Goal: Task Accomplishment & Management: Use online tool/utility

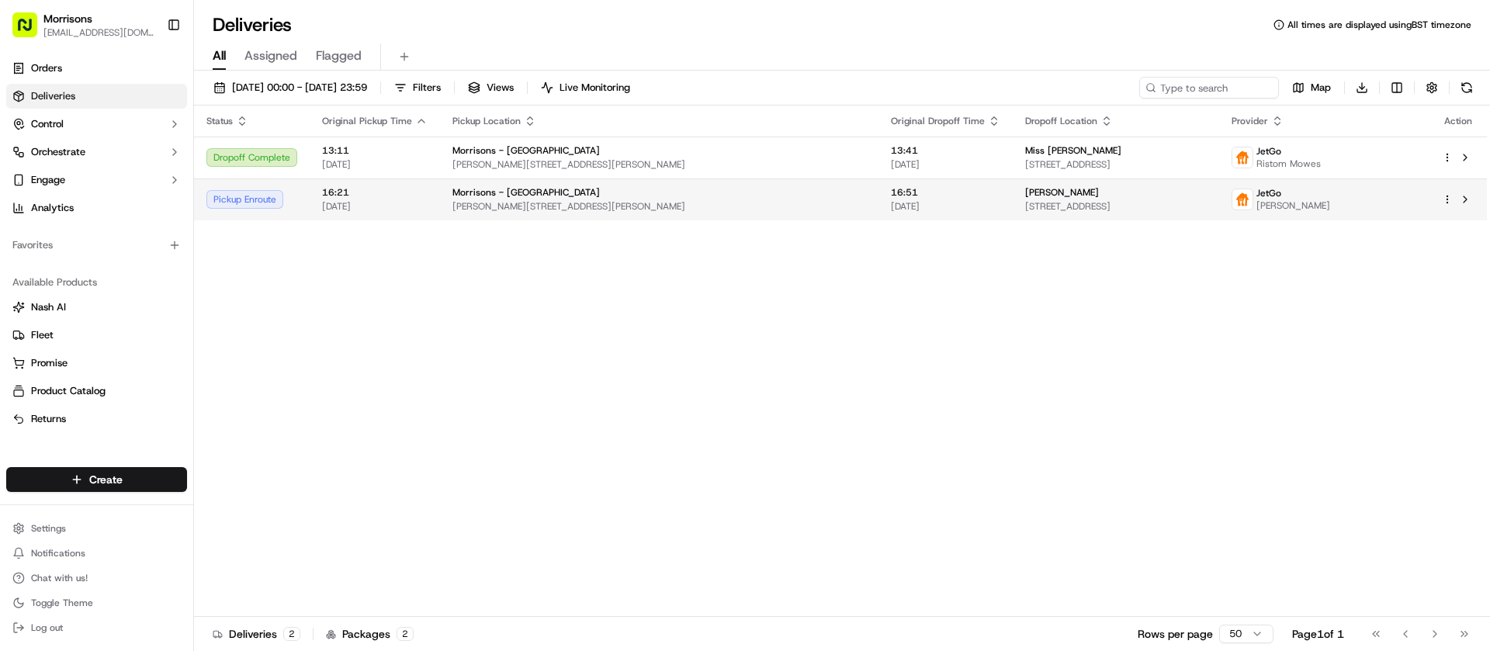
click at [593, 203] on span "[PERSON_NAME][STREET_ADDRESS][PERSON_NAME]" at bounding box center [659, 206] width 414 height 12
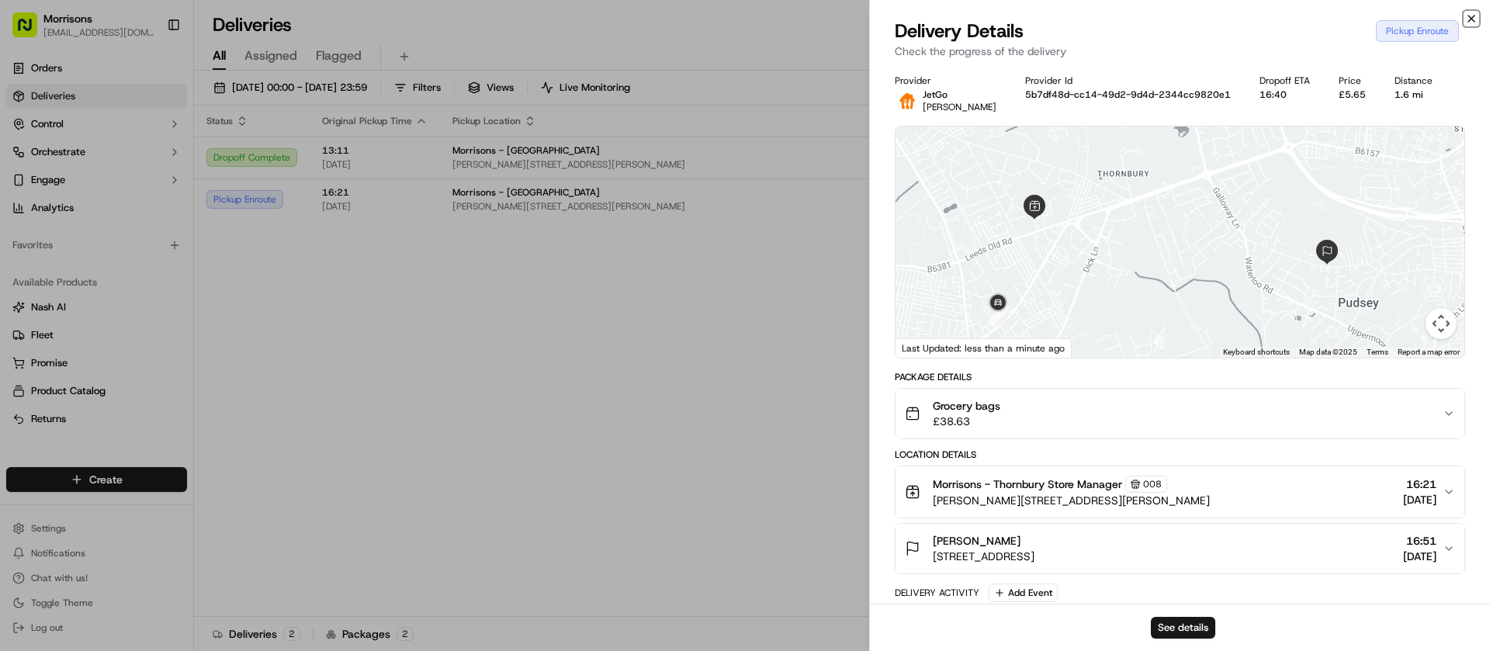
click at [1471, 12] on icon "button" at bounding box center [1471, 18] width 12 height 12
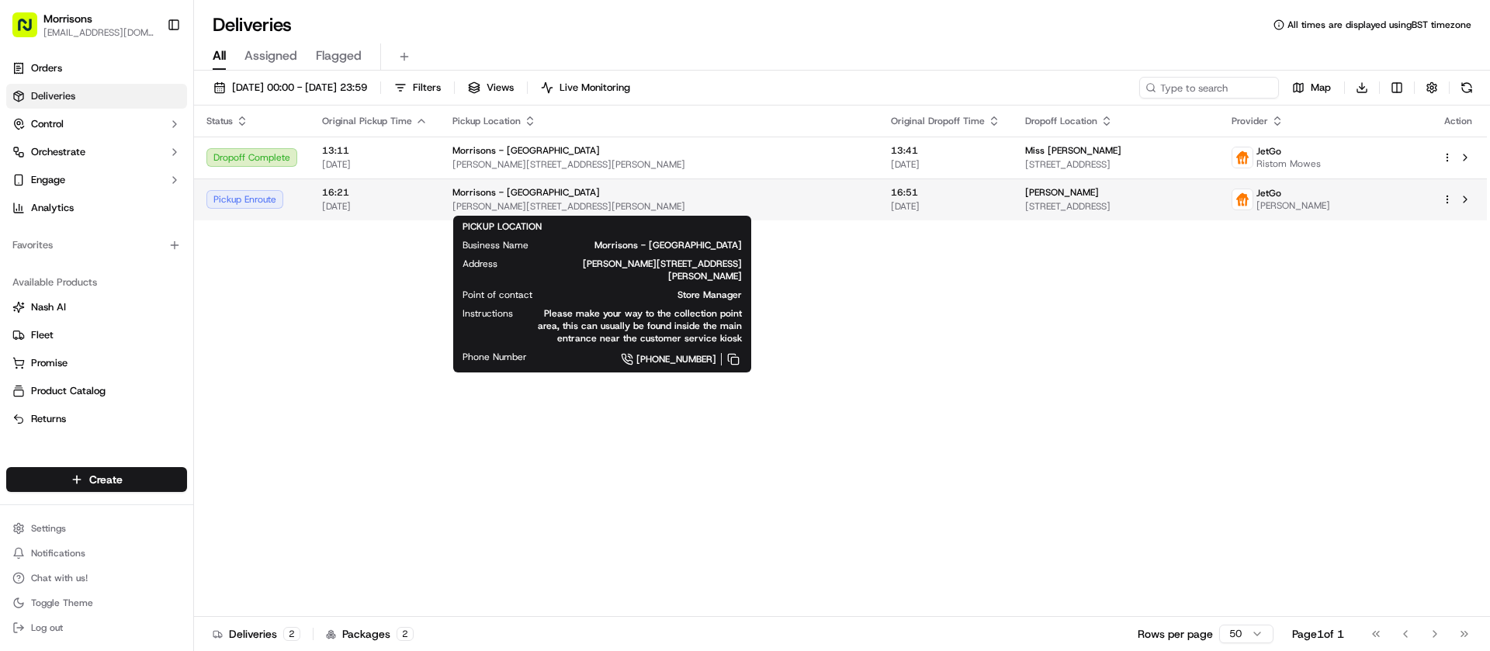
click at [719, 196] on div "Morrisons - [GEOGRAPHIC_DATA]" at bounding box center [659, 192] width 414 height 12
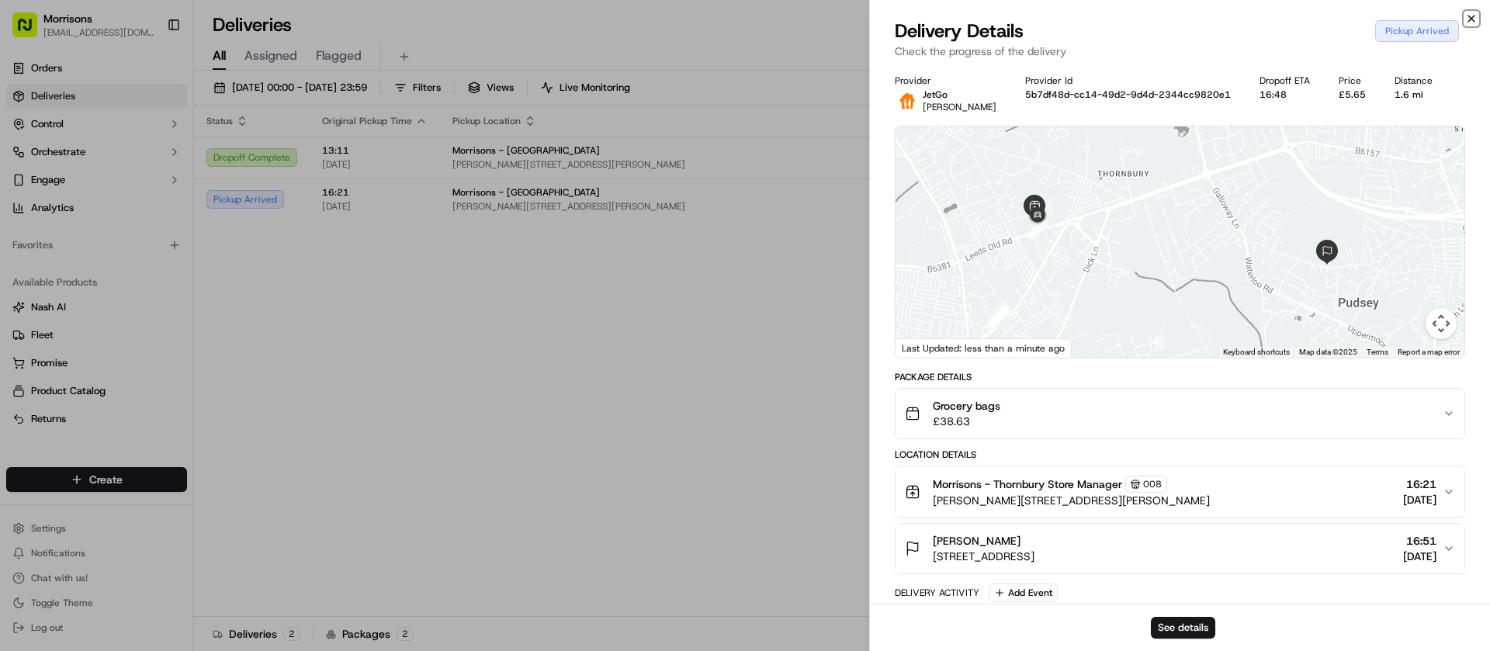
click at [1472, 19] on icon "button" at bounding box center [1471, 19] width 6 height 6
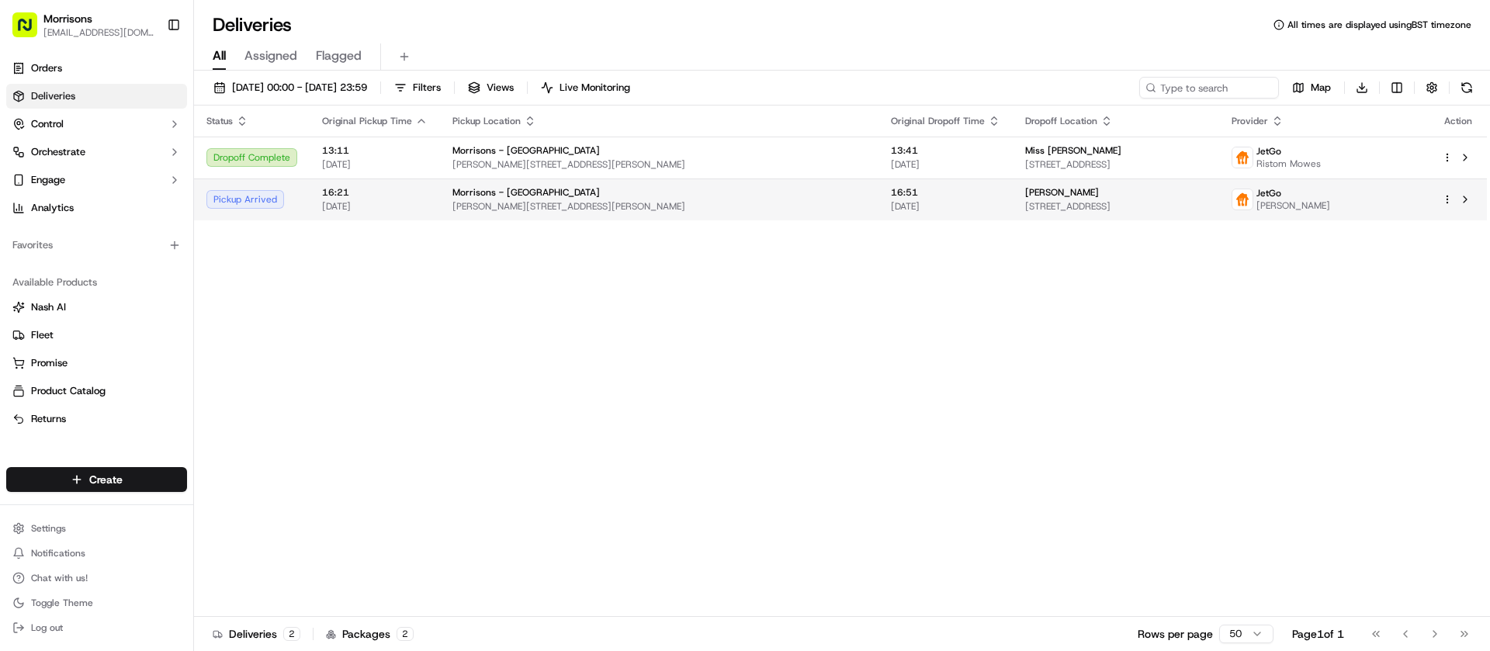
click at [458, 193] on span "Morrisons - [GEOGRAPHIC_DATA]" at bounding box center [525, 192] width 147 height 12
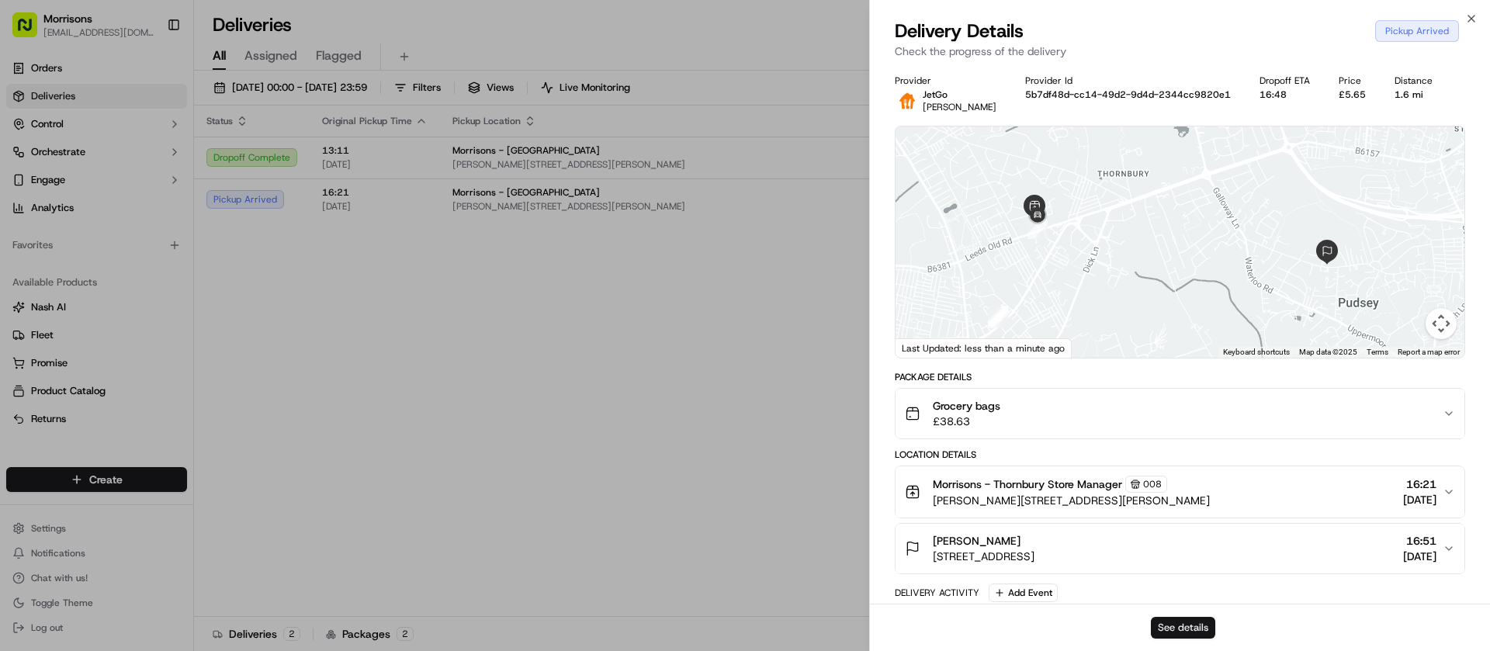
click at [1181, 626] on button "See details" at bounding box center [1183, 628] width 64 height 22
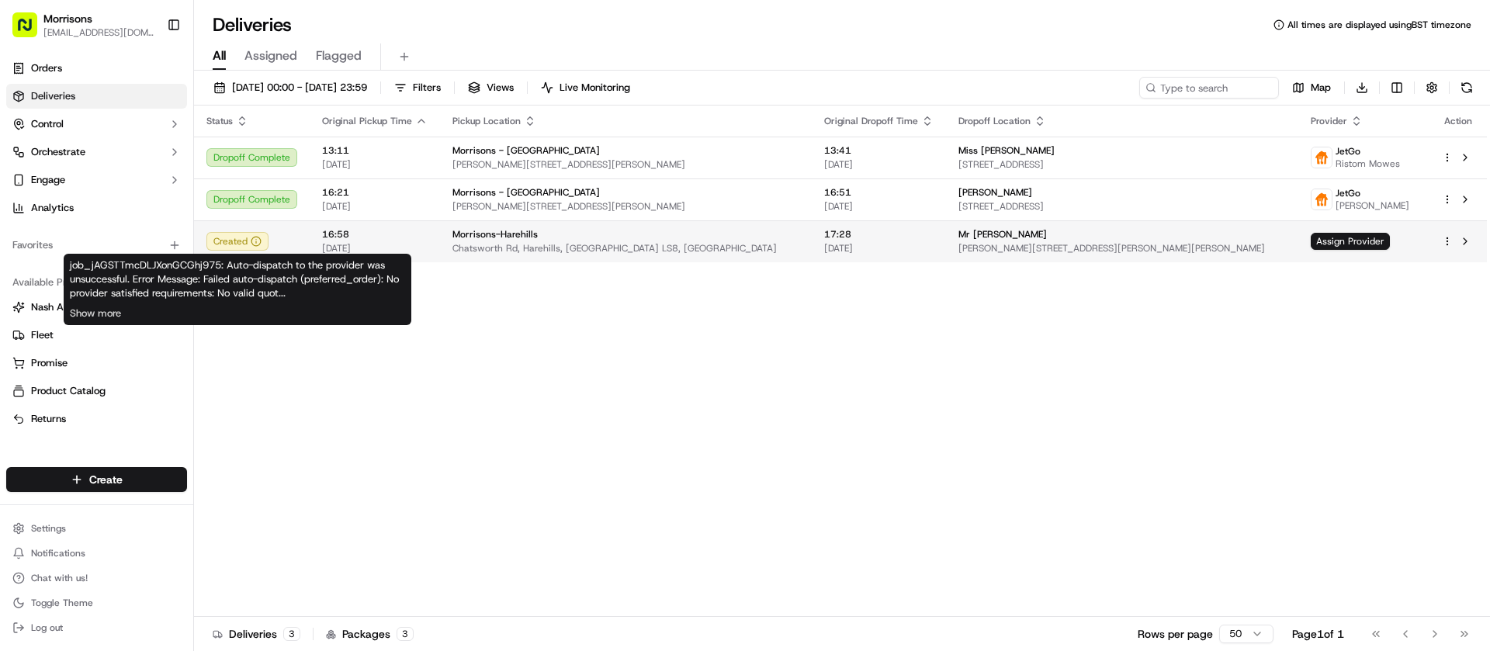
click at [249, 241] on div "Created" at bounding box center [237, 241] width 62 height 19
click at [251, 241] on icon at bounding box center [256, 241] width 11 height 11
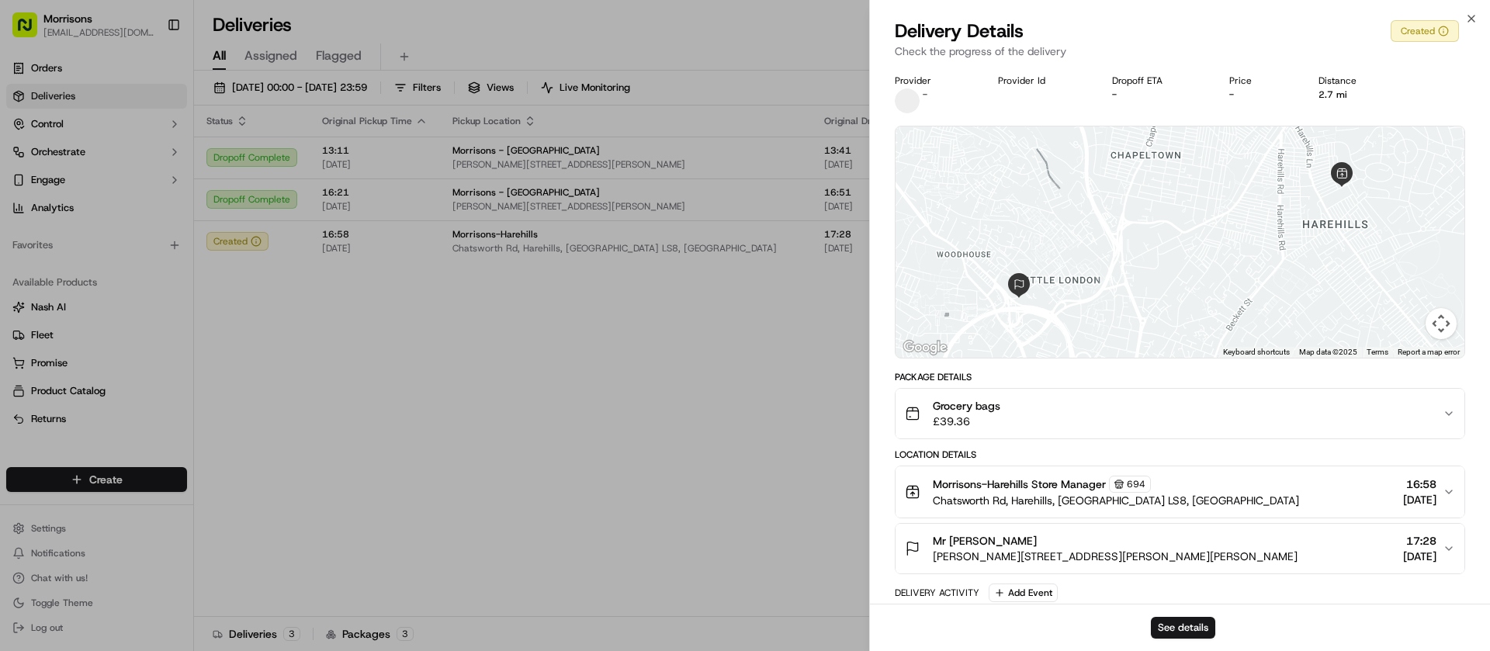
click at [1427, 26] on div "Created" at bounding box center [1425, 31] width 68 height 22
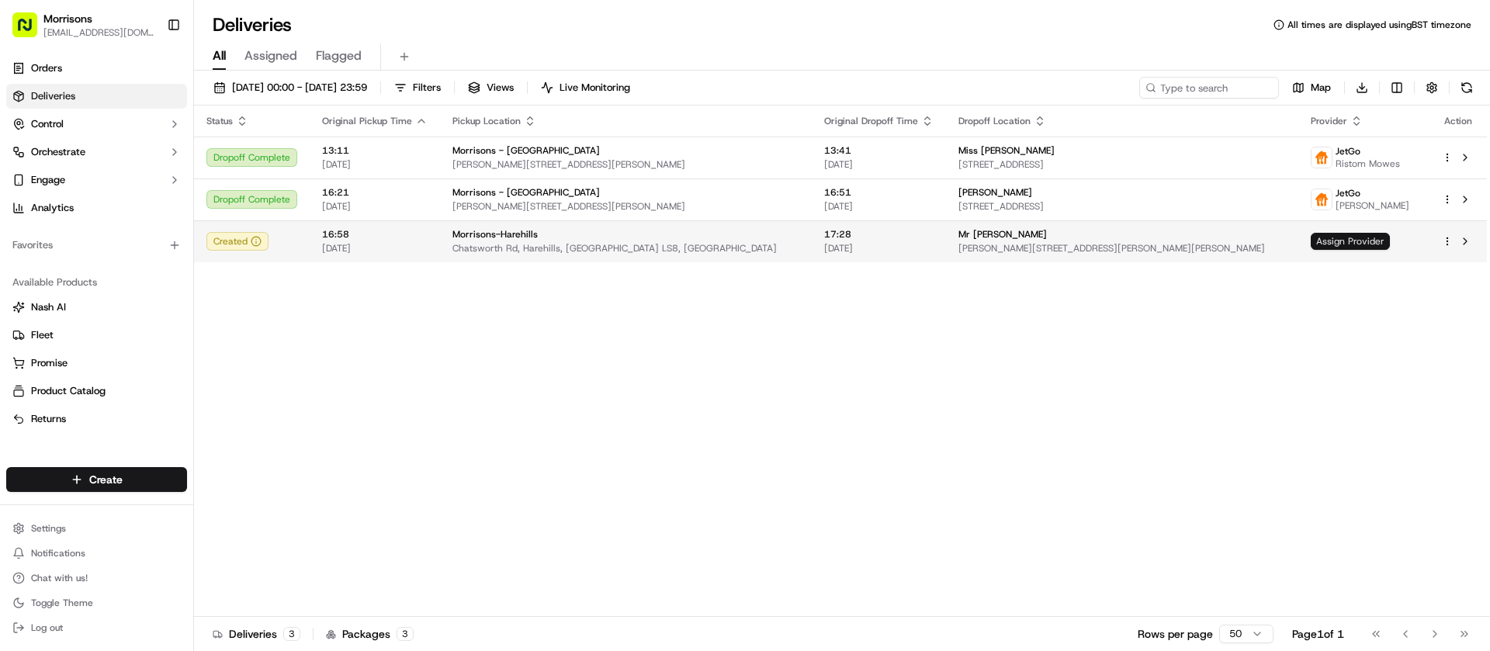
click at [1322, 244] on span "Assign Provider" at bounding box center [1350, 241] width 79 height 17
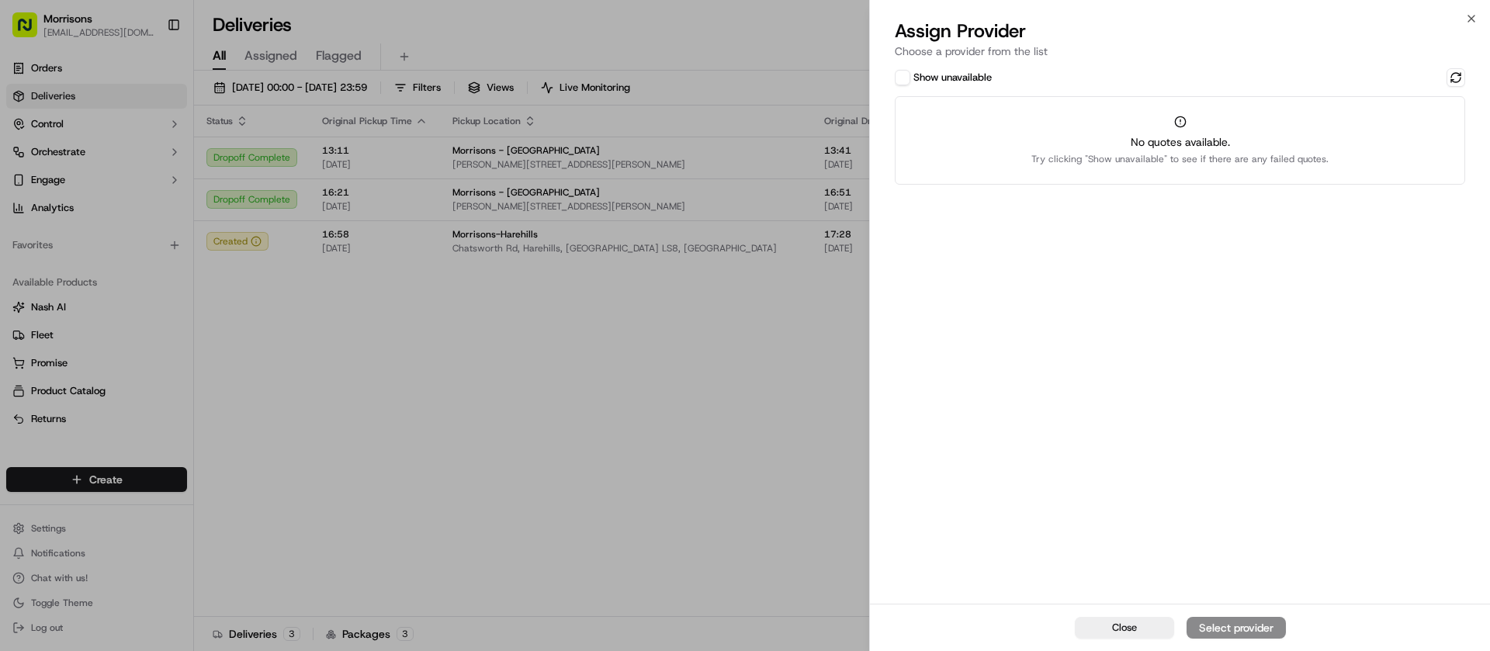
click at [903, 81] on button "Show unavailable" at bounding box center [903, 78] width 16 height 16
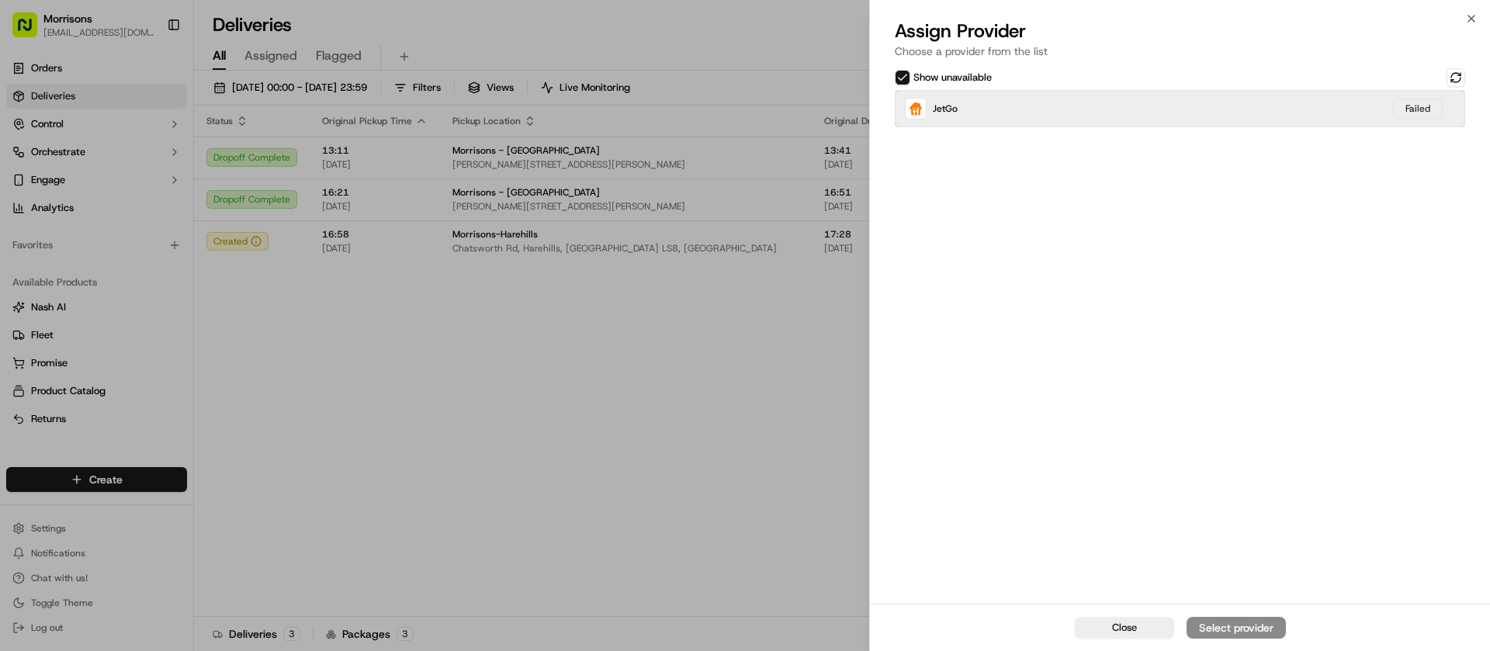
click at [1003, 114] on div "JetGo Failed" at bounding box center [1180, 108] width 570 height 37
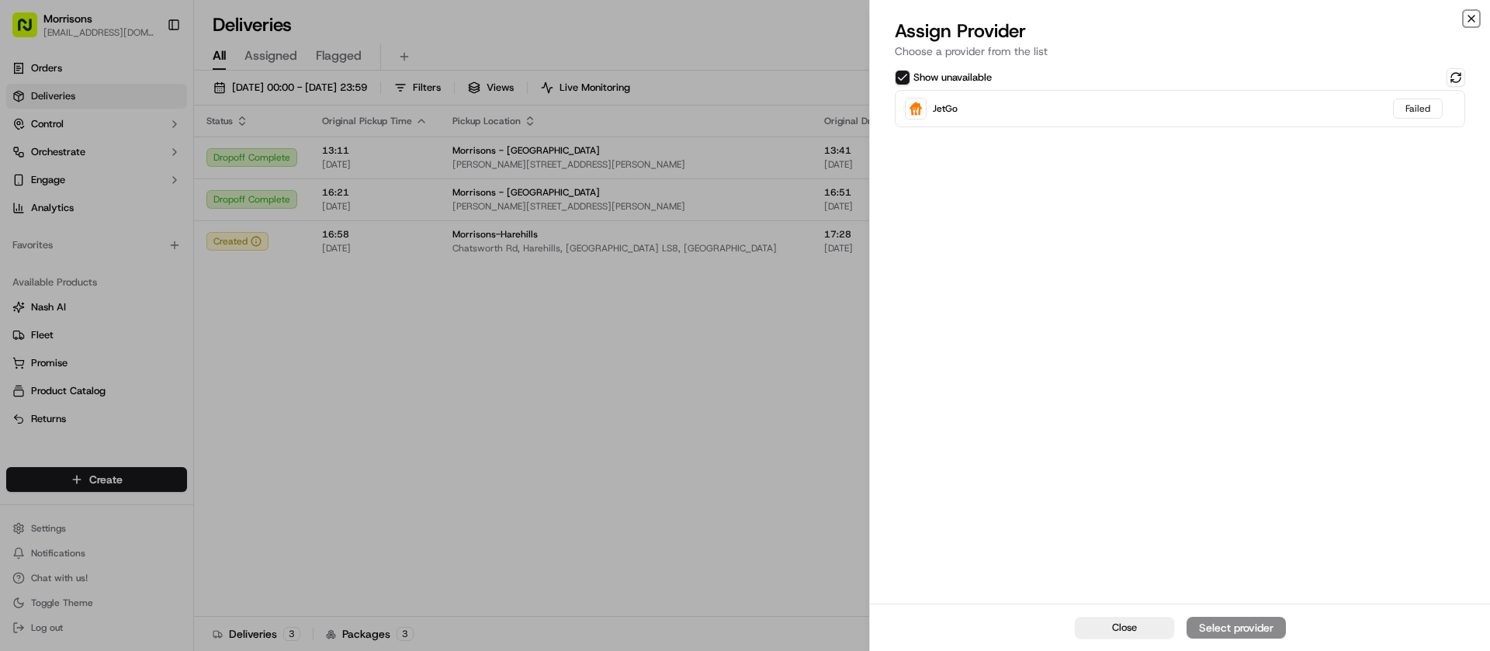
click at [1471, 17] on icon "button" at bounding box center [1471, 19] width 6 height 6
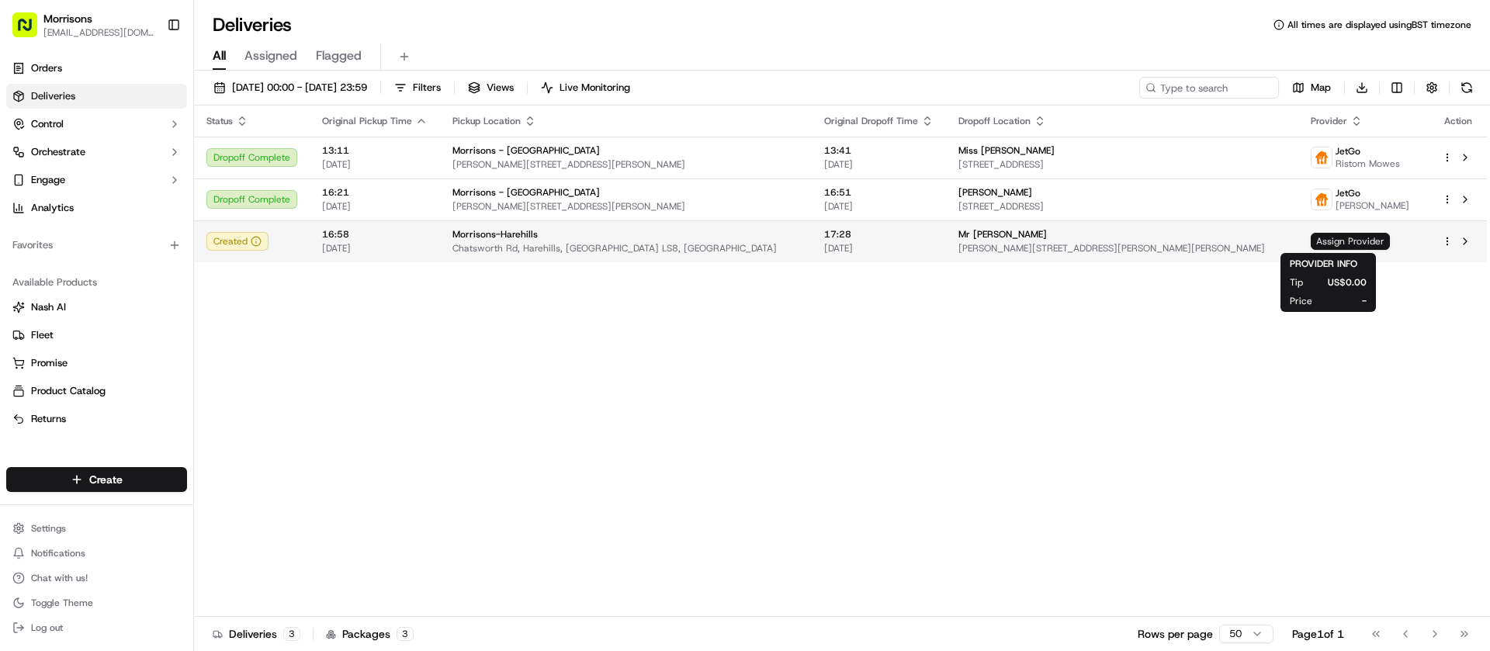
click at [1319, 241] on span "Assign Provider" at bounding box center [1350, 241] width 79 height 17
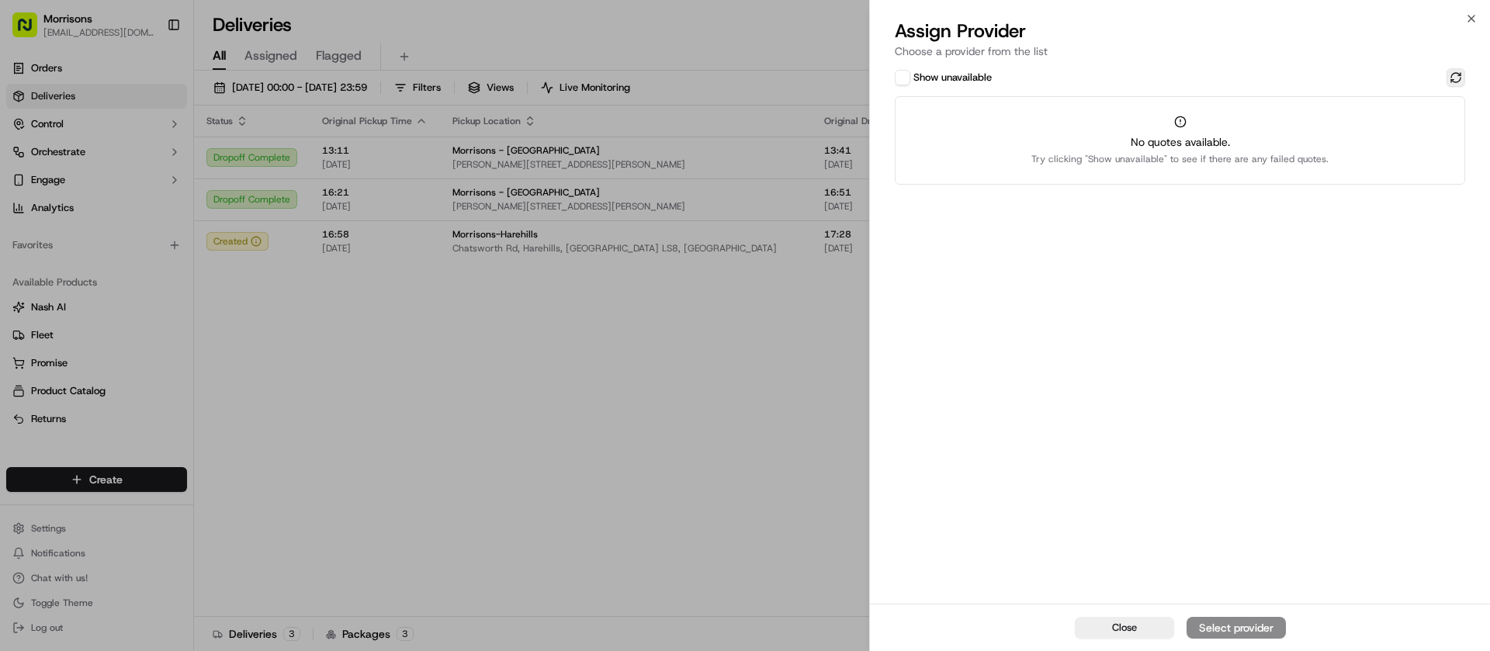
click at [1457, 75] on button at bounding box center [1456, 77] width 19 height 19
click at [904, 78] on button "Show unavailable" at bounding box center [903, 78] width 16 height 16
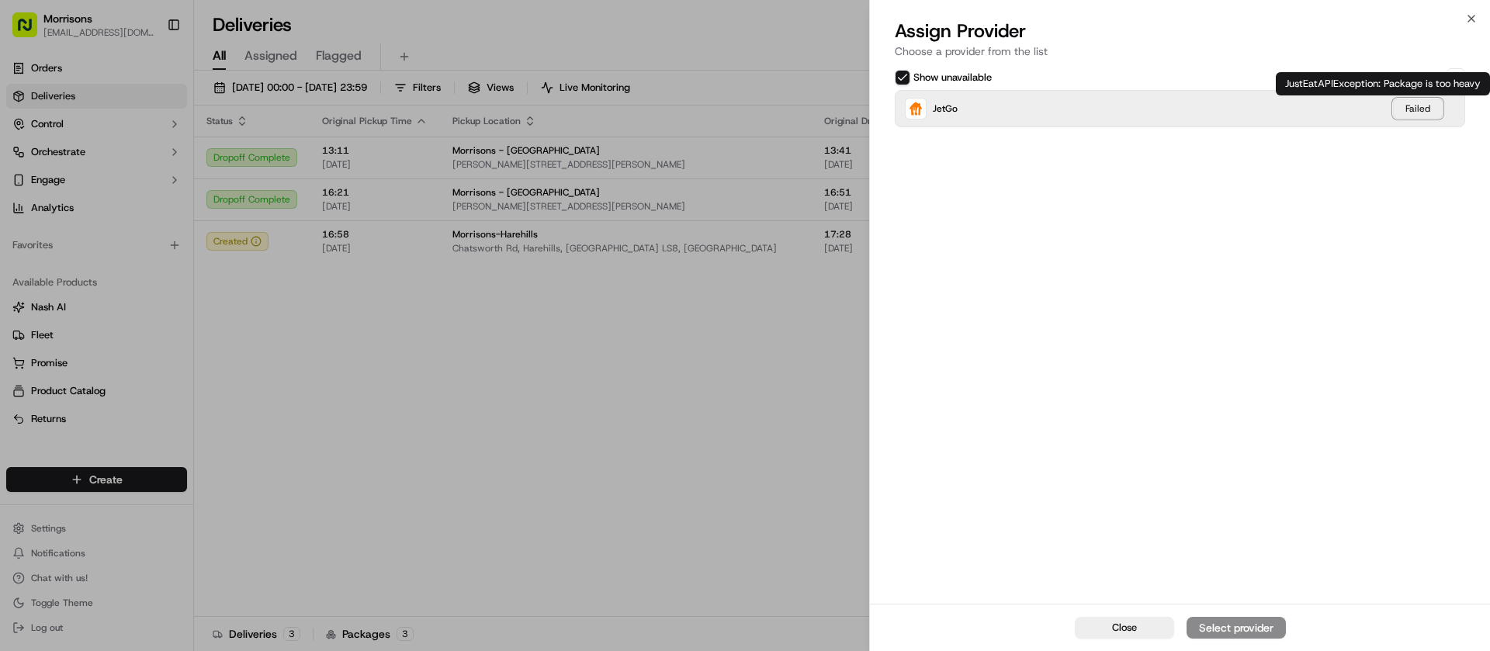
click at [1414, 111] on div "Failed" at bounding box center [1418, 109] width 50 height 20
click at [1163, 118] on div "JetGo Failed" at bounding box center [1180, 108] width 570 height 37
click at [1132, 113] on div "JetGo Failed" at bounding box center [1180, 108] width 570 height 37
click at [946, 99] on div "JetGo Failed" at bounding box center [1180, 108] width 570 height 37
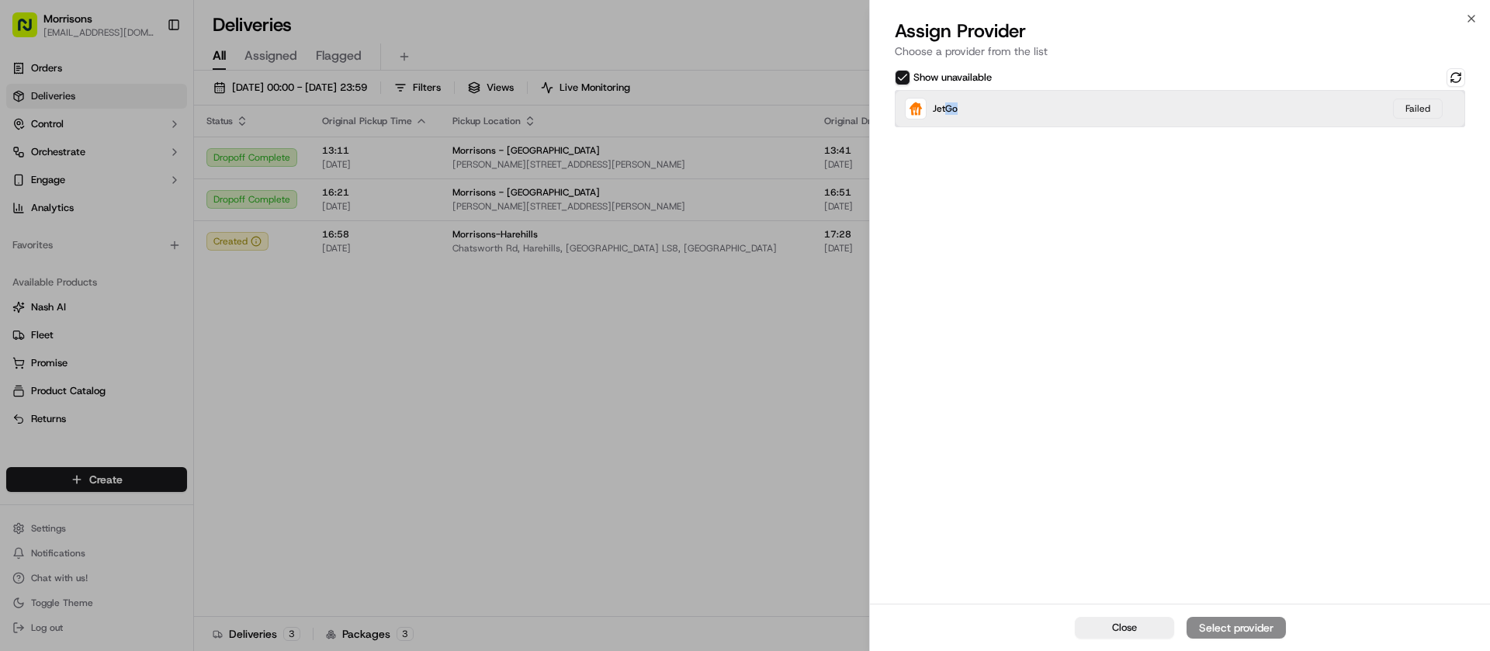
click at [946, 99] on div "JetGo" at bounding box center [931, 109] width 53 height 22
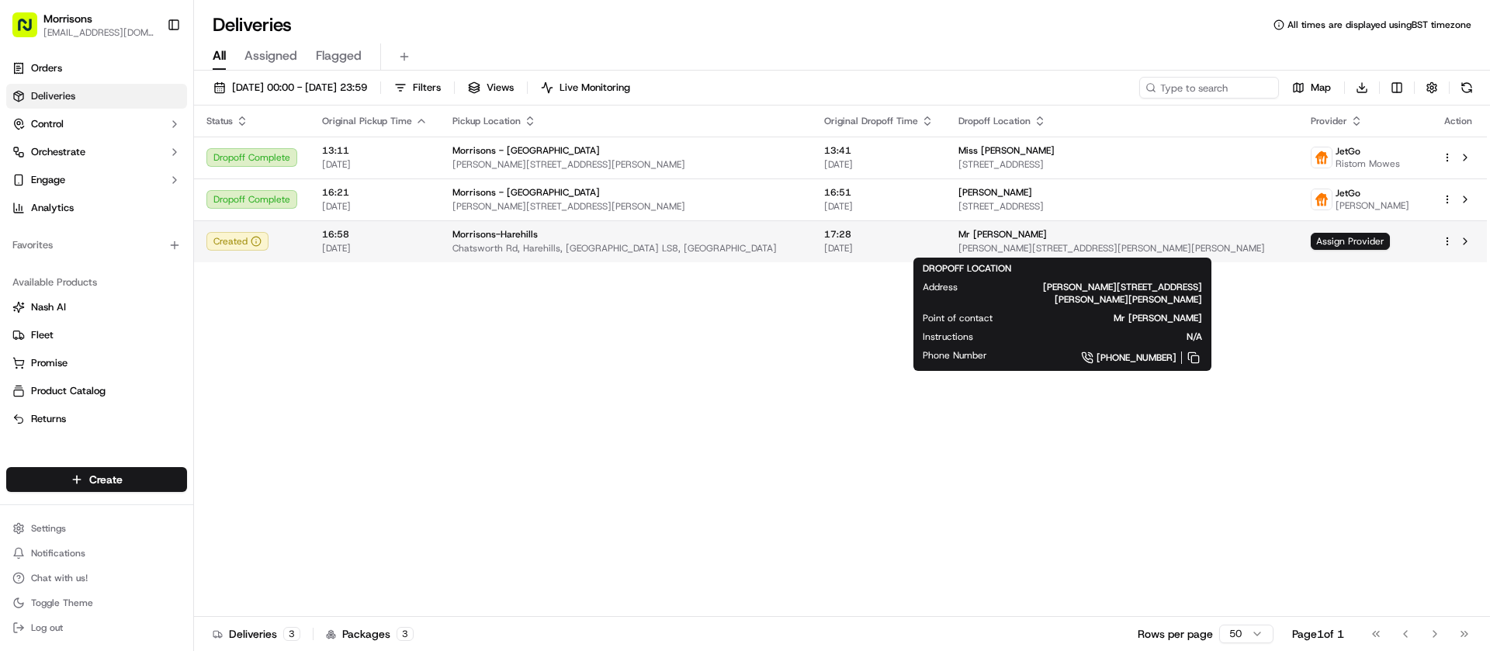
click at [1030, 237] on div "Mr [PERSON_NAME]" at bounding box center [1122, 234] width 328 height 12
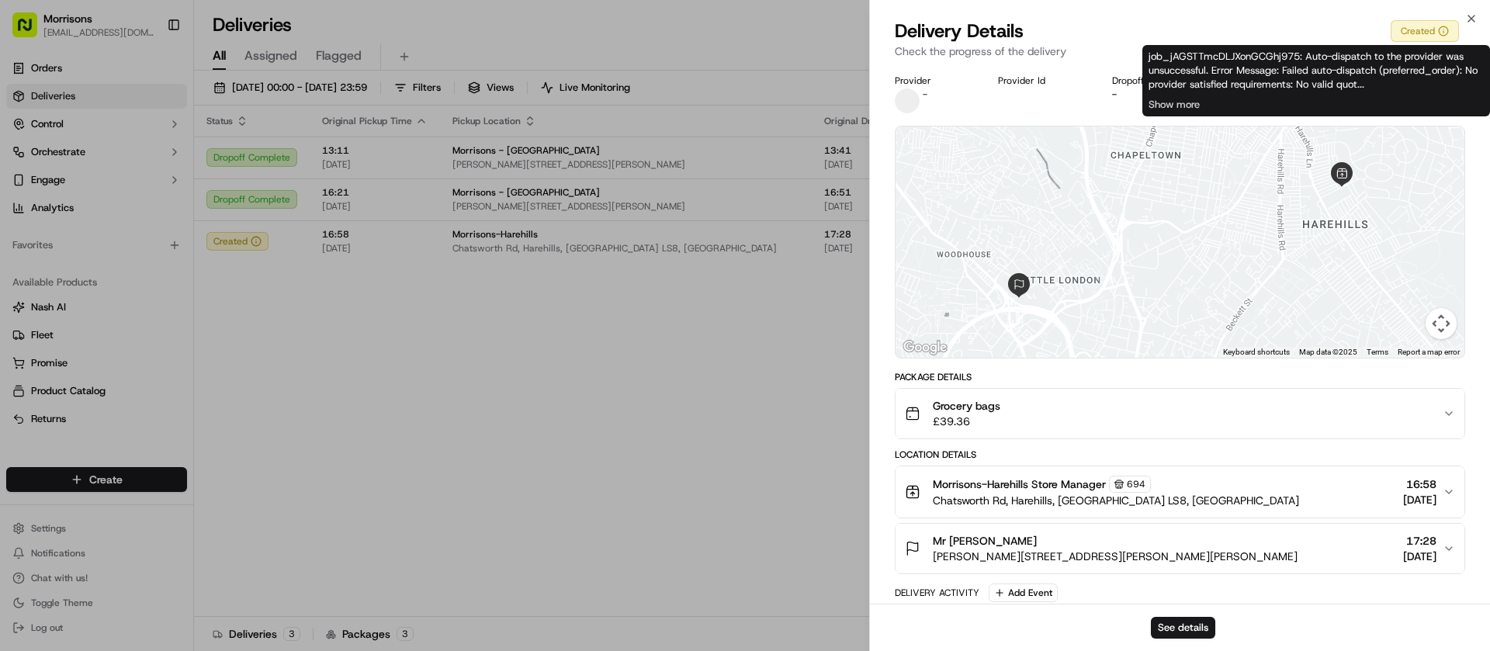
click at [1426, 24] on div "Created" at bounding box center [1425, 31] width 68 height 22
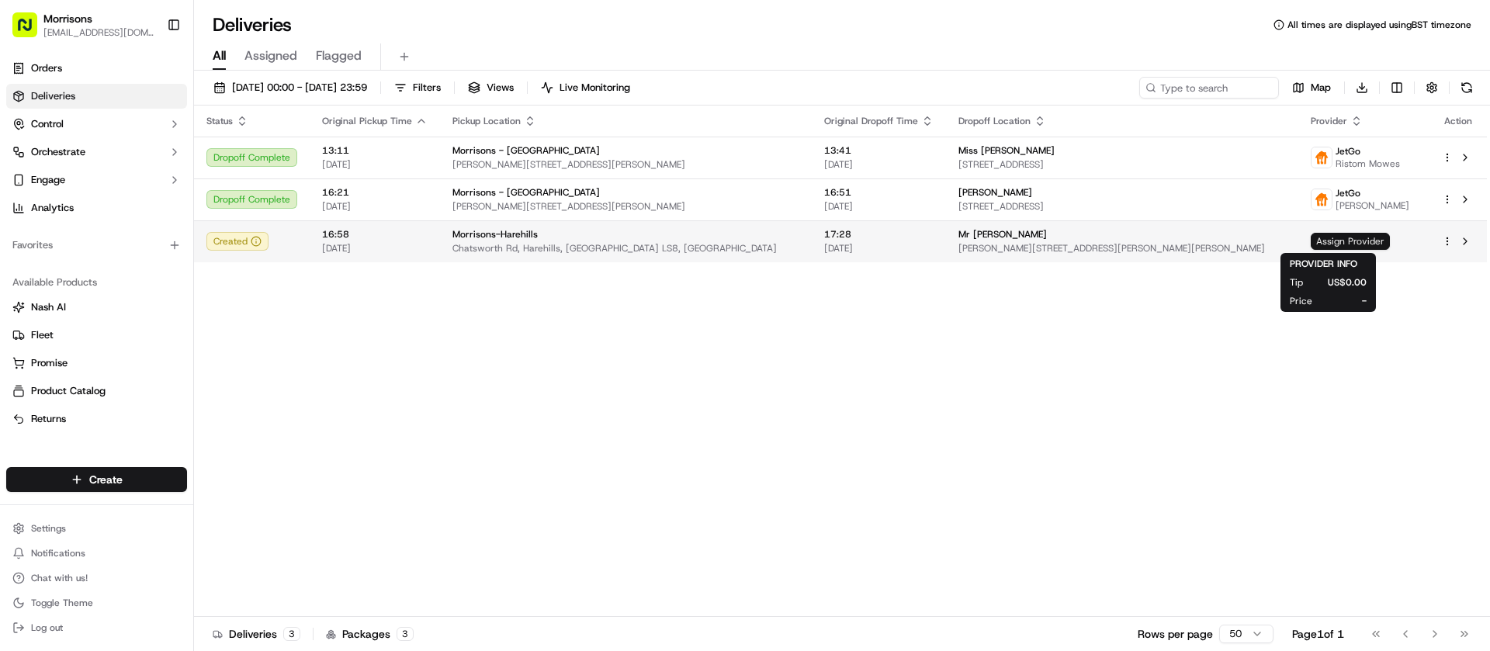
click at [1322, 245] on span "Assign Provider" at bounding box center [1350, 241] width 79 height 17
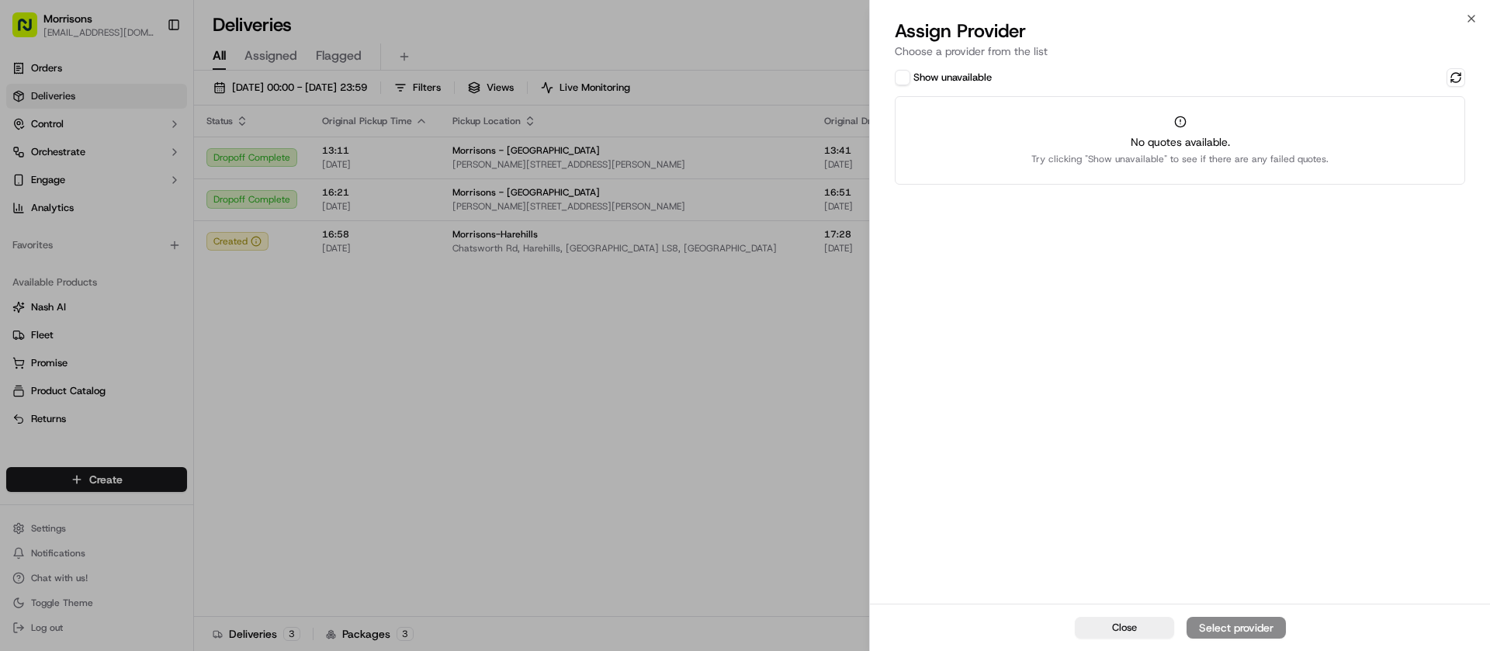
click at [903, 72] on button "Show unavailable" at bounding box center [903, 78] width 16 height 16
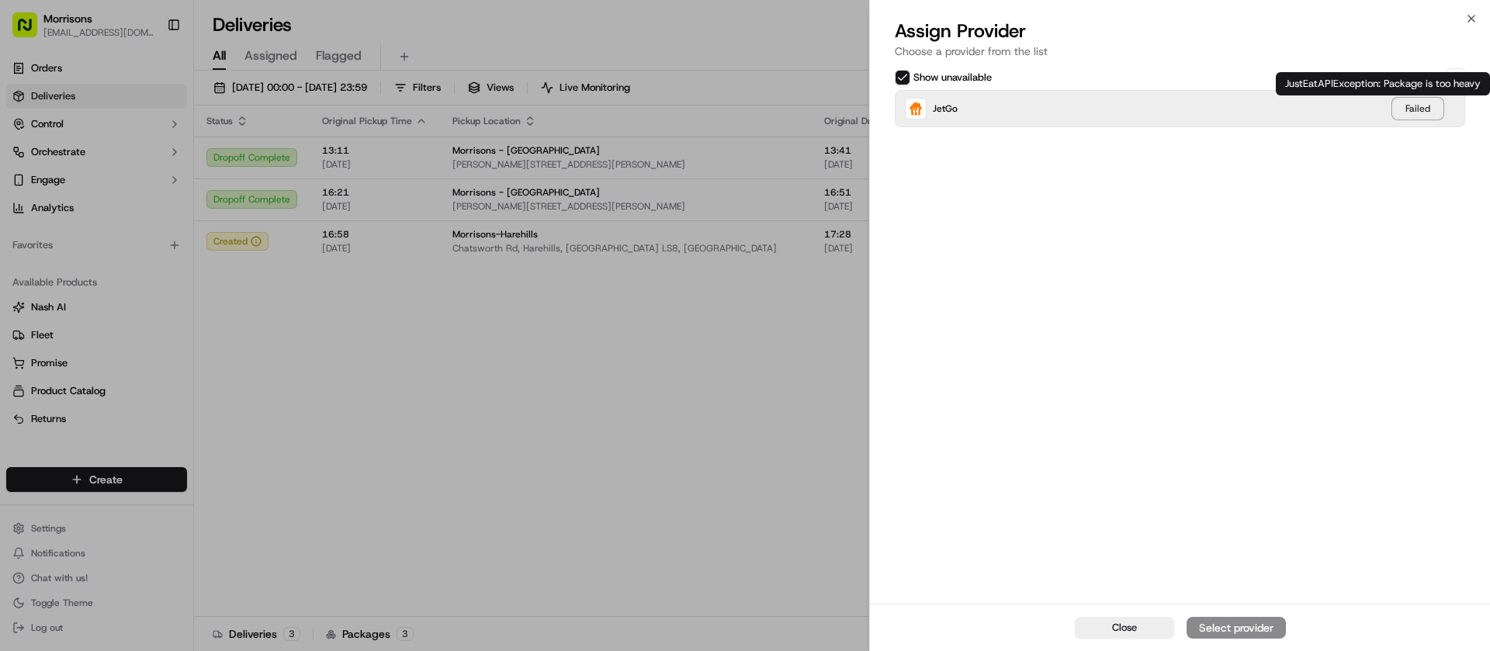
click at [1412, 114] on div "Failed" at bounding box center [1418, 109] width 50 height 20
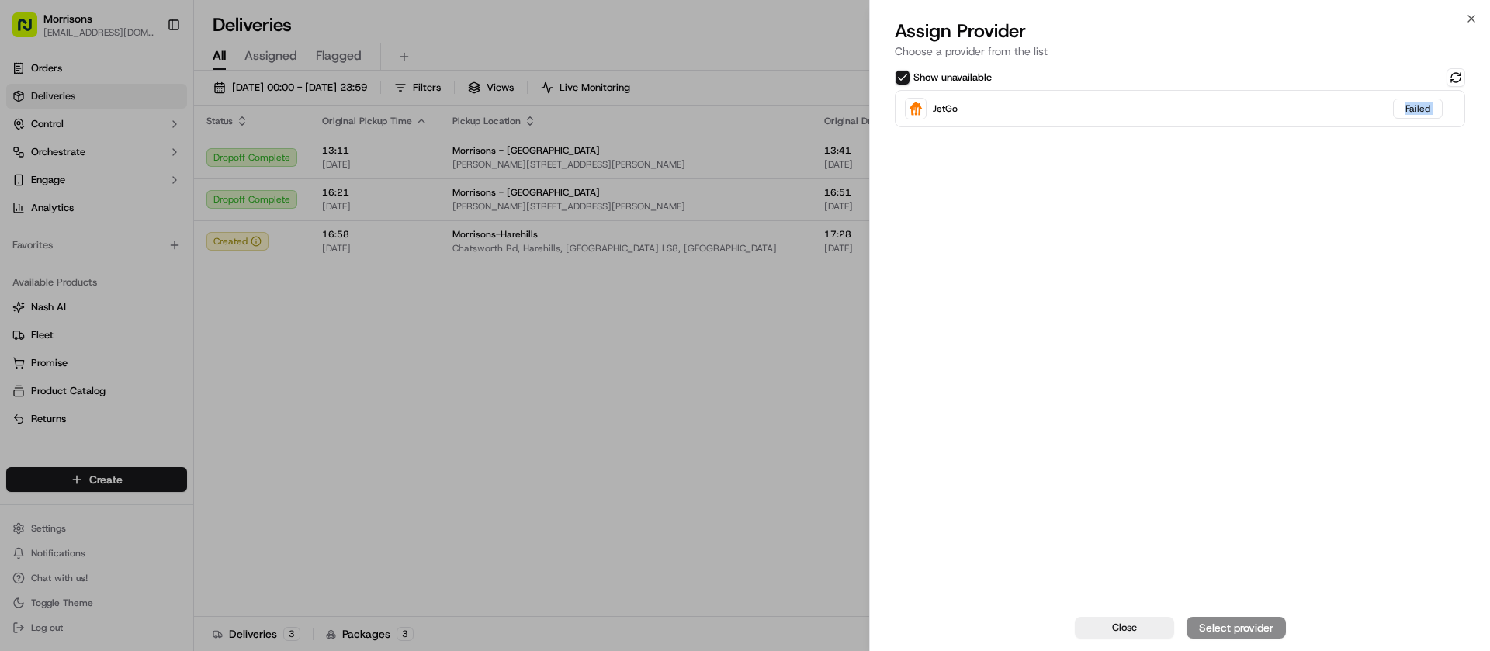
click at [900, 76] on button "Show unavailable" at bounding box center [903, 78] width 16 height 16
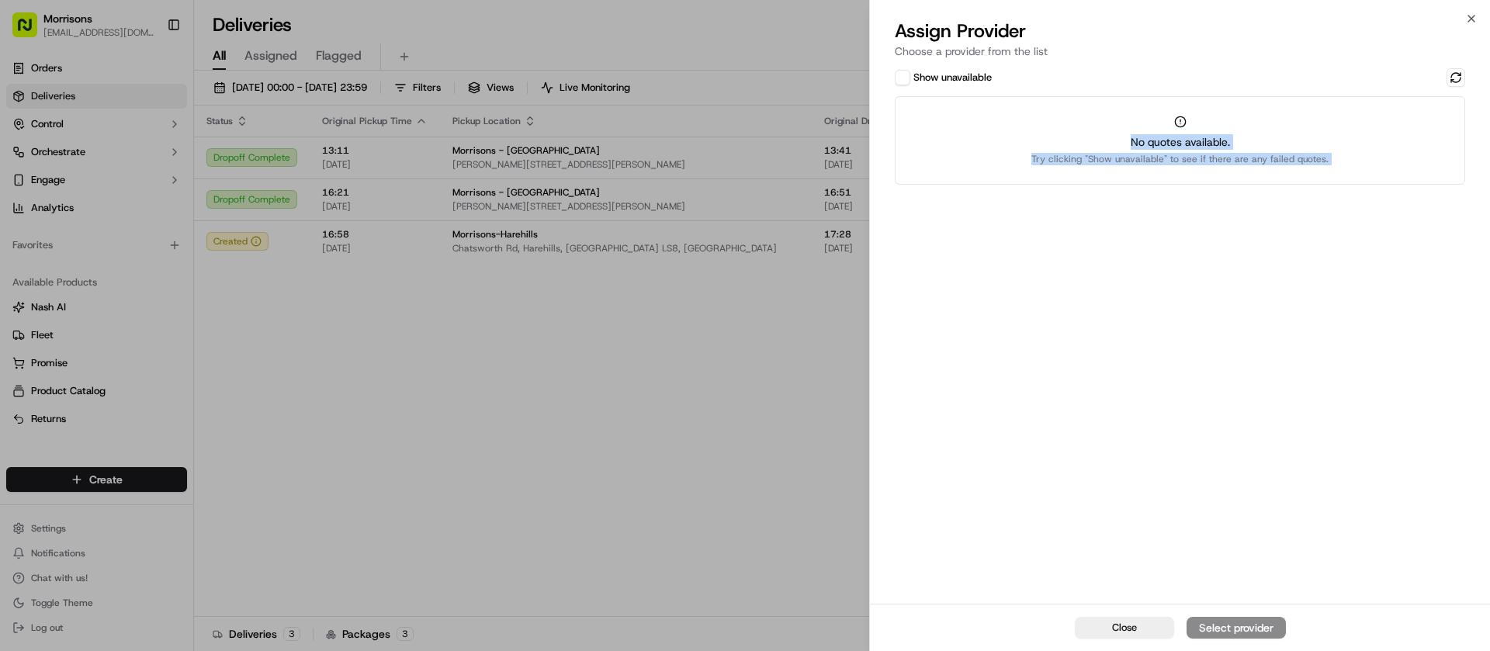
click at [1119, 111] on div "No quotes available. Try clicking "Show unavailable" to see if there are any fa…" at bounding box center [1180, 140] width 570 height 88
click at [1225, 132] on div "No quotes available. Try clicking "Show unavailable" to see if there are any fa…" at bounding box center [1180, 140] width 570 height 88
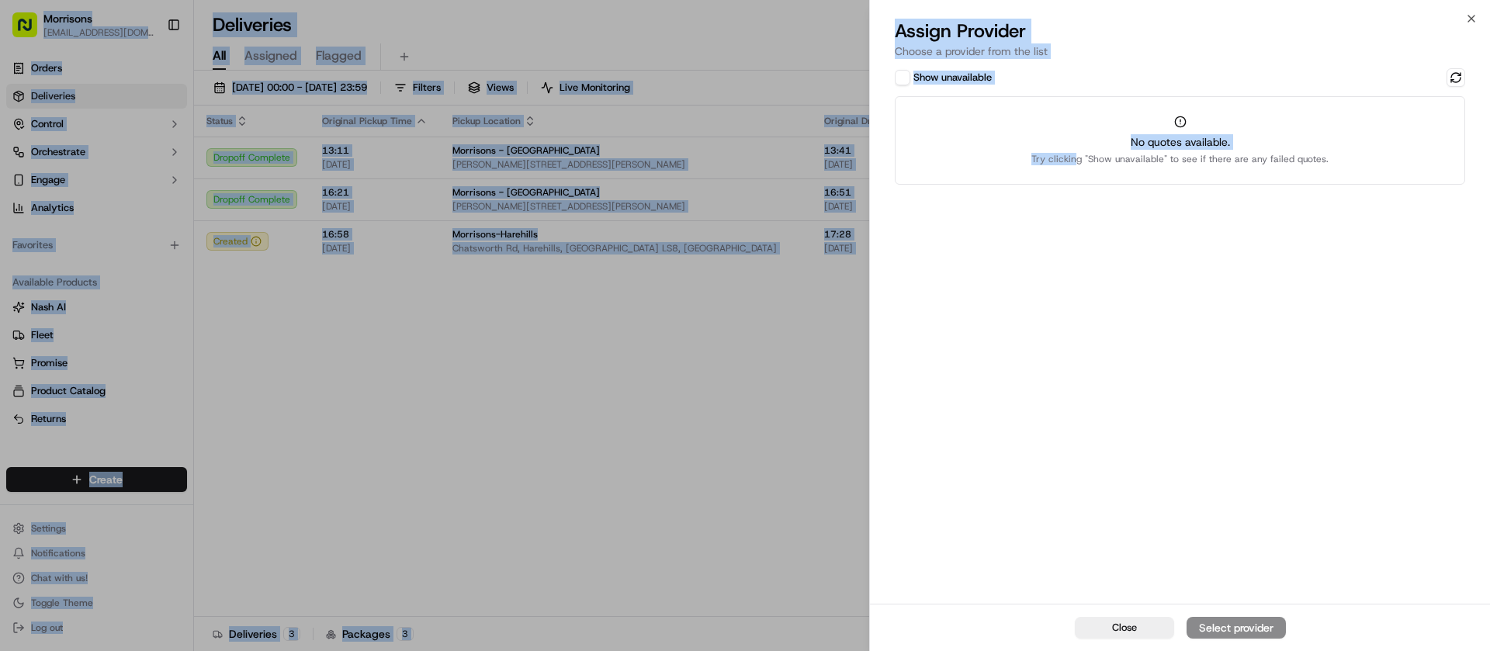
drag, startPoint x: 1080, startPoint y: 278, endPoint x: 0, endPoint y: -141, distance: 1158.8
click at [0, 0] on html "Morrisons amber.swift@morrisonsplc.co.uk Toggle Sidebar Orders Deliveries Contr…" at bounding box center [745, 325] width 1490 height 651
click at [1475, 16] on icon "button" at bounding box center [1471, 18] width 12 height 12
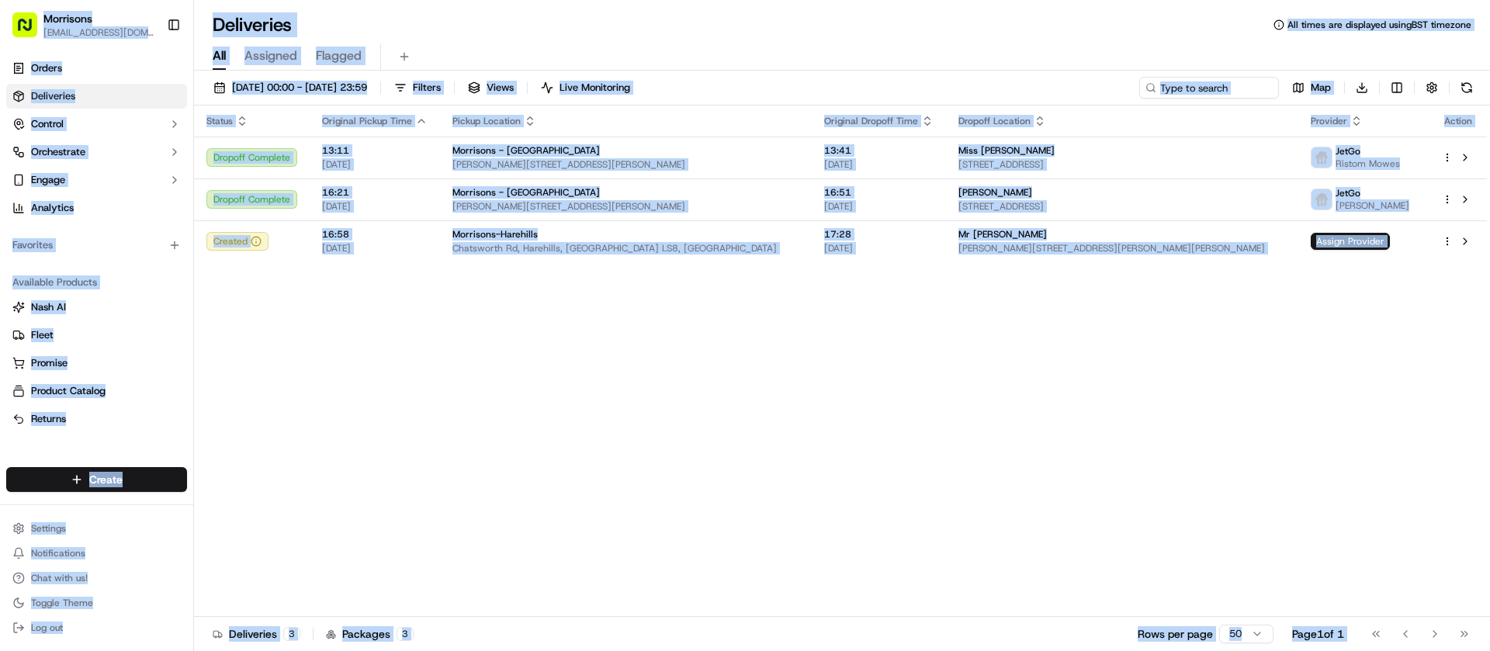
click at [768, 402] on div "Status Original Pickup Time Pickup Location Original Dropoff Time Dropoff Locat…" at bounding box center [840, 361] width 1293 height 511
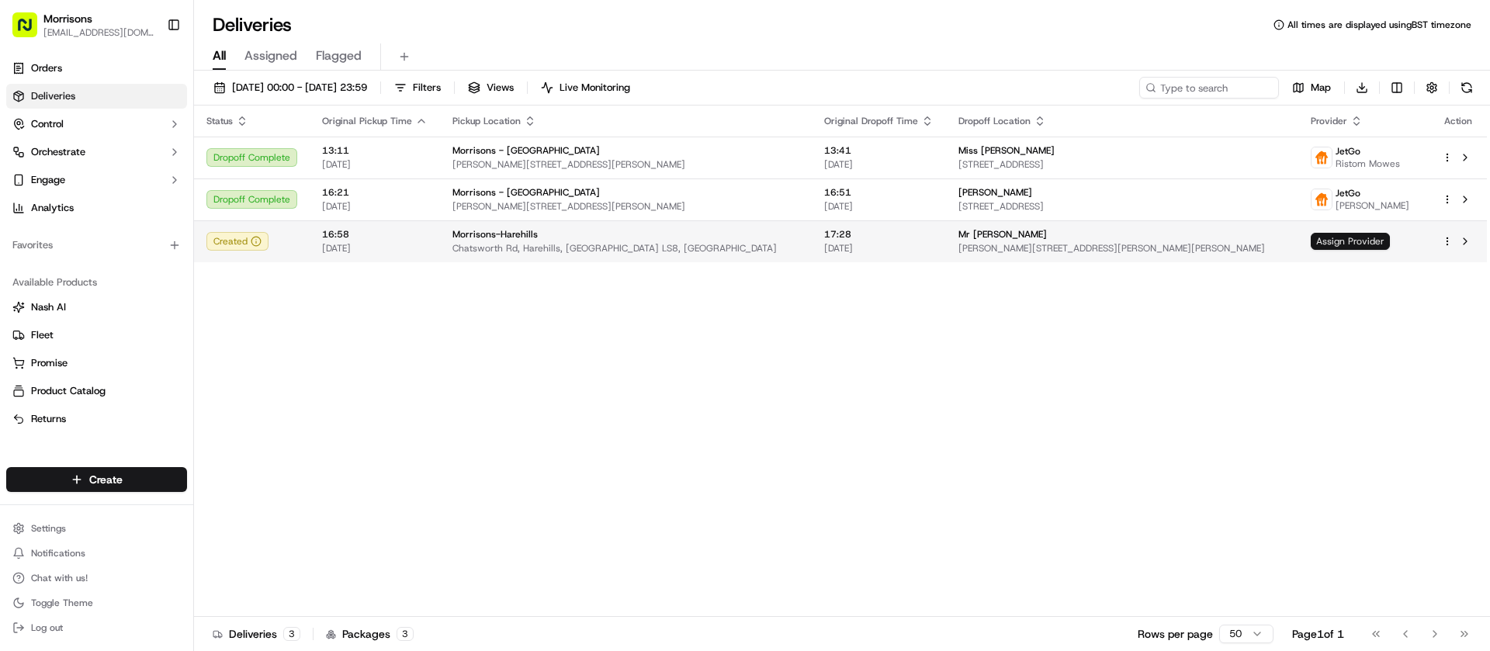
click at [1311, 241] on span "Assign Provider" at bounding box center [1350, 241] width 79 height 17
click at [1460, 235] on button at bounding box center [1465, 241] width 19 height 19
click at [1329, 248] on span "Assign Provider" at bounding box center [1350, 241] width 79 height 17
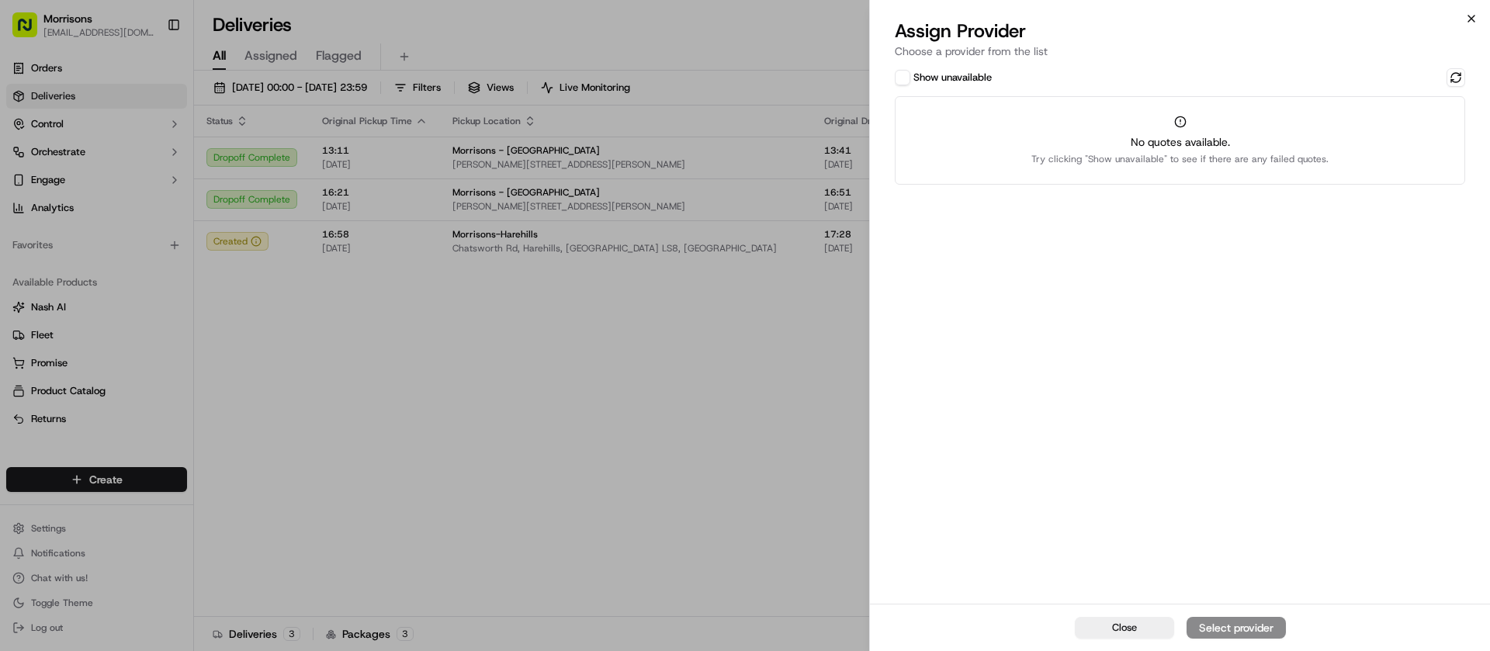
click at [1477, 20] on icon "button" at bounding box center [1471, 18] width 12 height 12
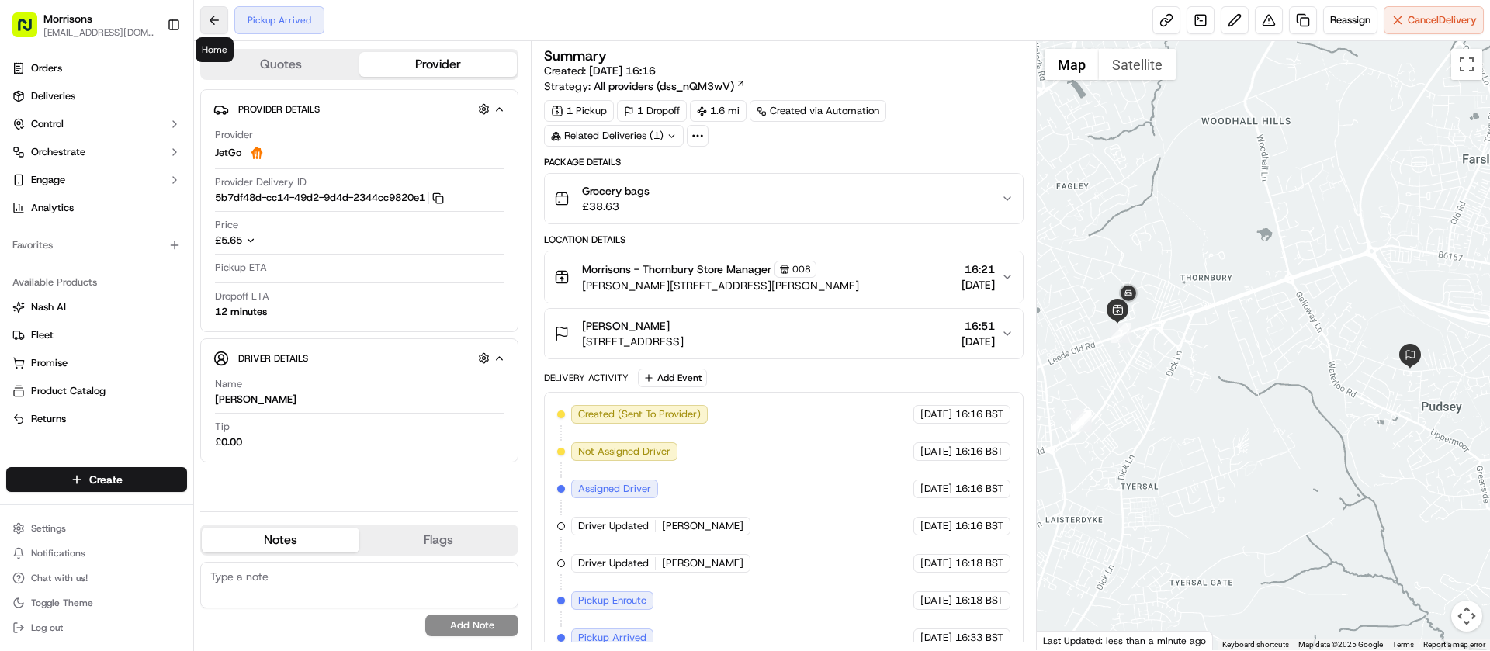
click at [224, 15] on button at bounding box center [214, 20] width 28 height 28
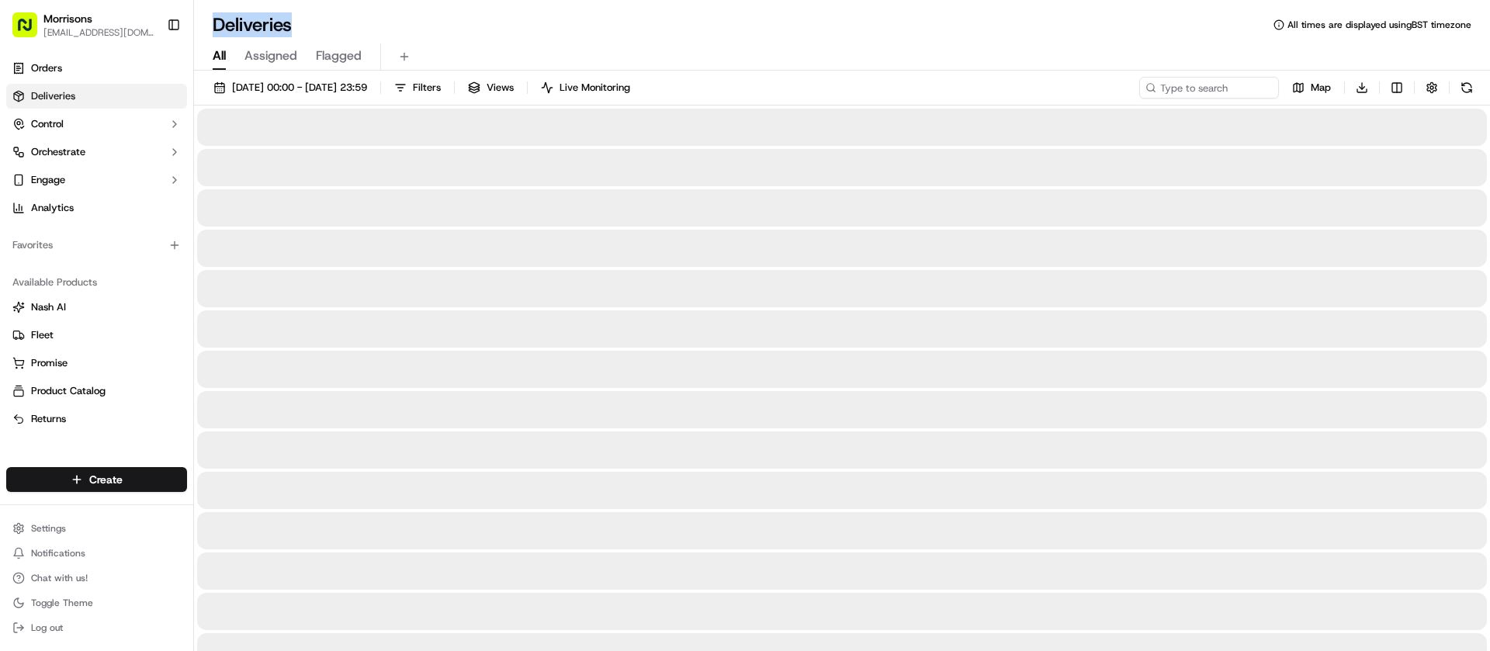
click at [224, 15] on h1 "Deliveries" at bounding box center [252, 24] width 79 height 25
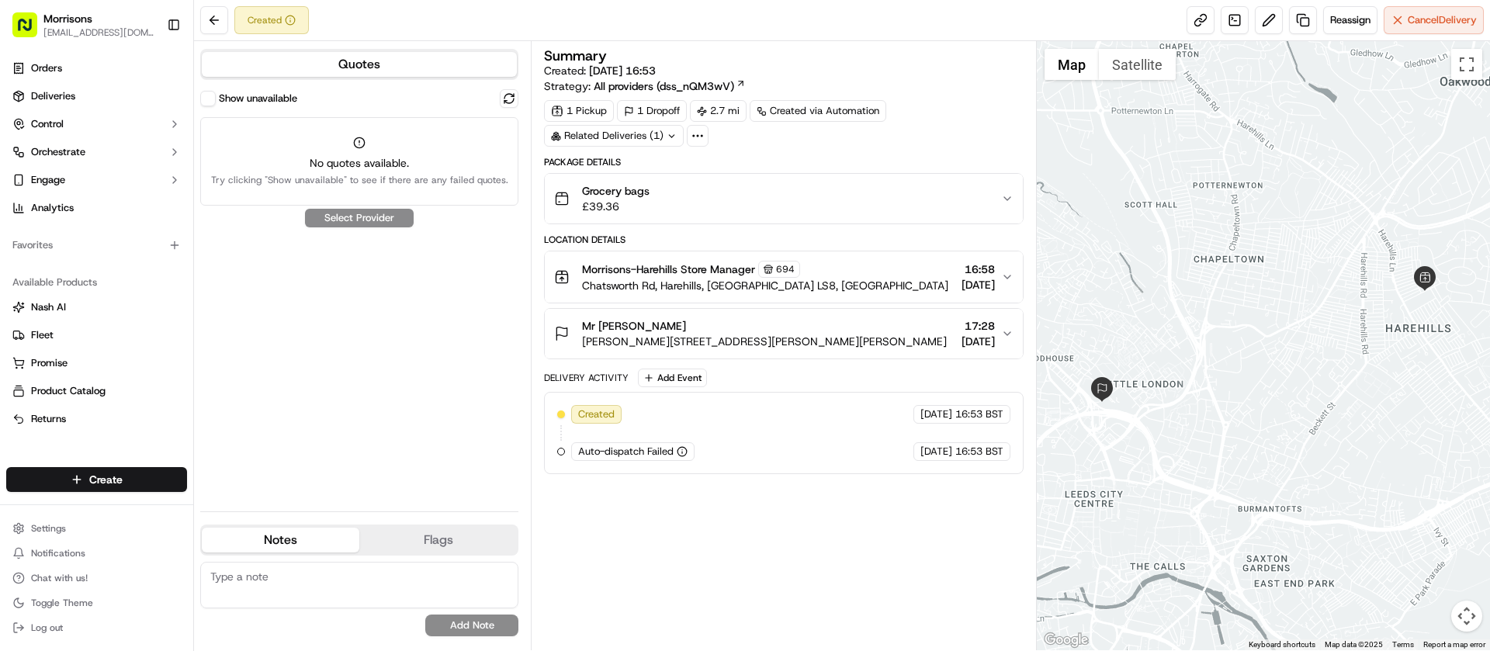
click at [647, 86] on span "All providers (dss_nQM3wV)" at bounding box center [664, 86] width 140 height 16
